Goal: Navigation & Orientation: Go to known website

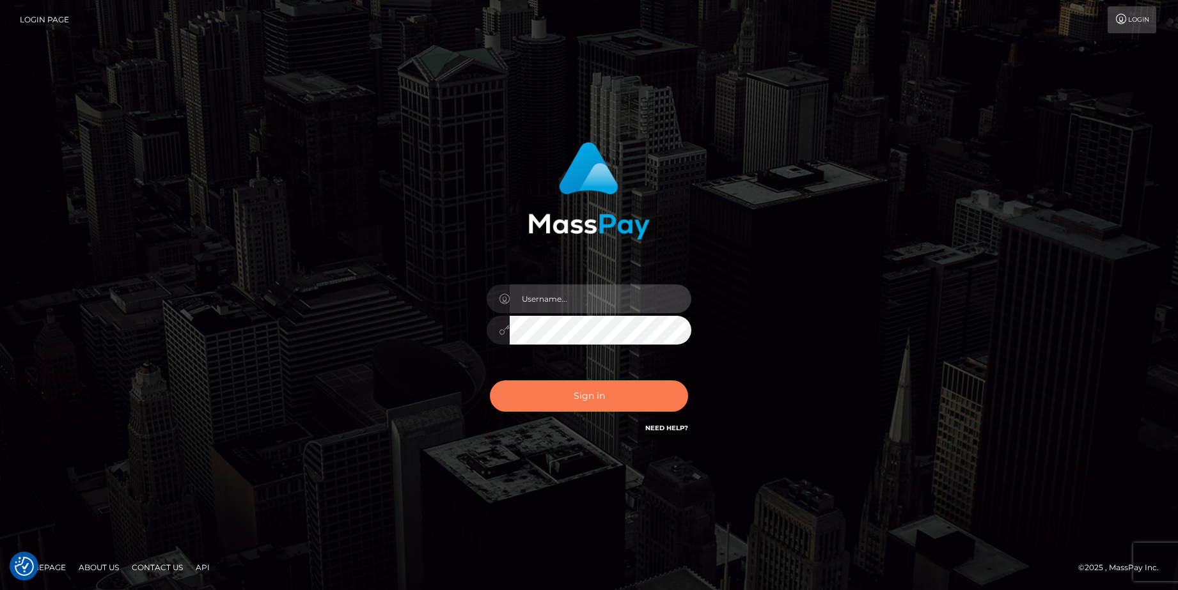
type input "aluapatrik"
click at [556, 386] on button "Sign in" at bounding box center [589, 395] width 198 height 31
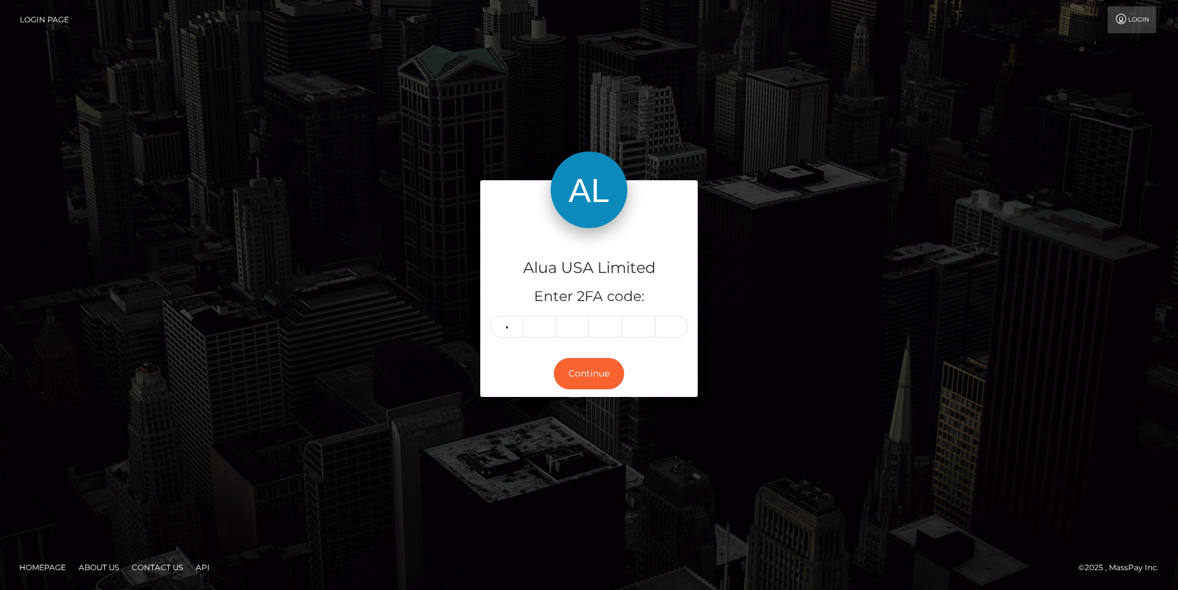
type input "2"
type input "6"
type input "5"
type input "3"
type input "5"
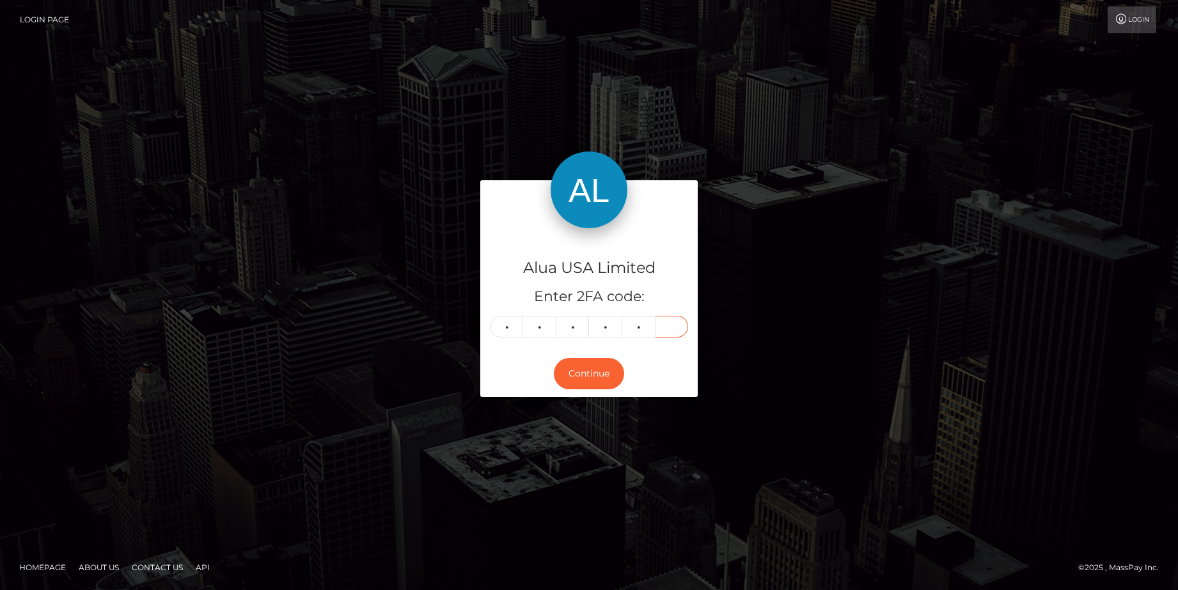
type input "4"
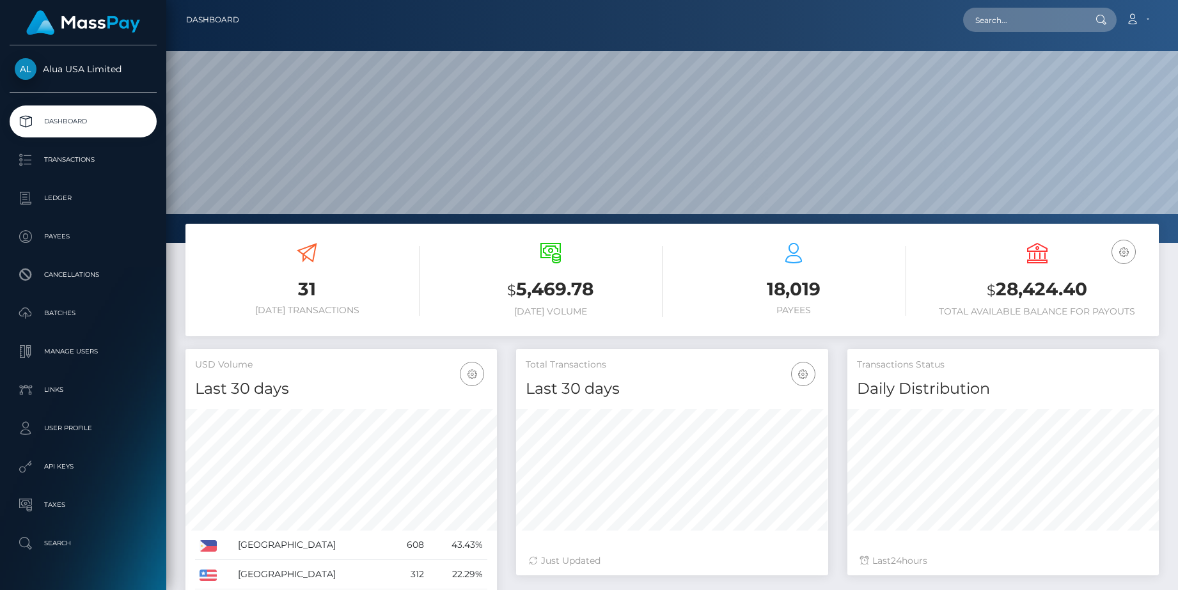
scroll to position [226, 311]
